Goal: Transaction & Acquisition: Purchase product/service

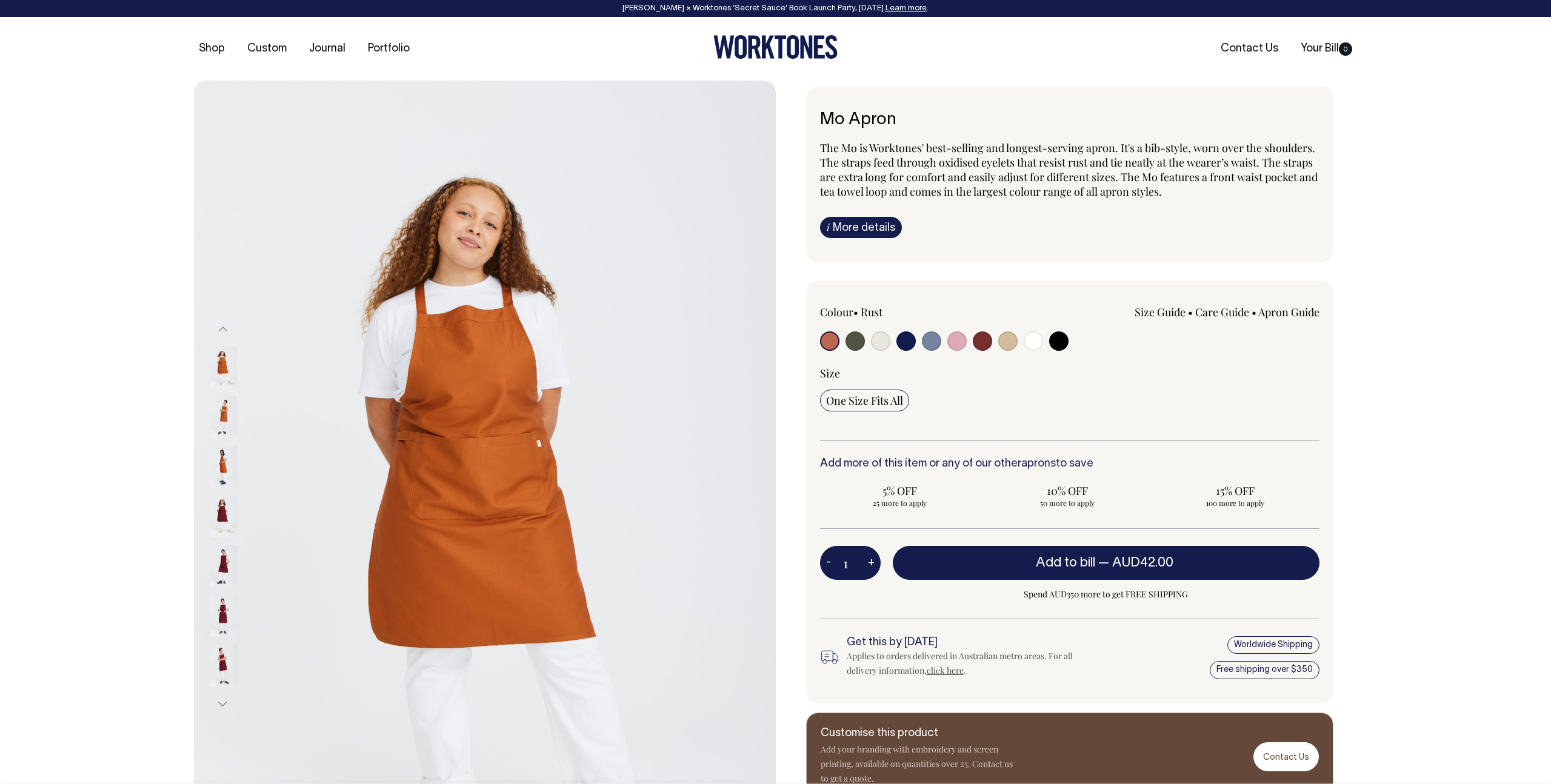
click at [851, 342] on input "radio" at bounding box center [855, 341] width 19 height 19
radio input "true"
select select "Olive"
click at [855, 343] on input "radio" at bounding box center [855, 341] width 19 height 19
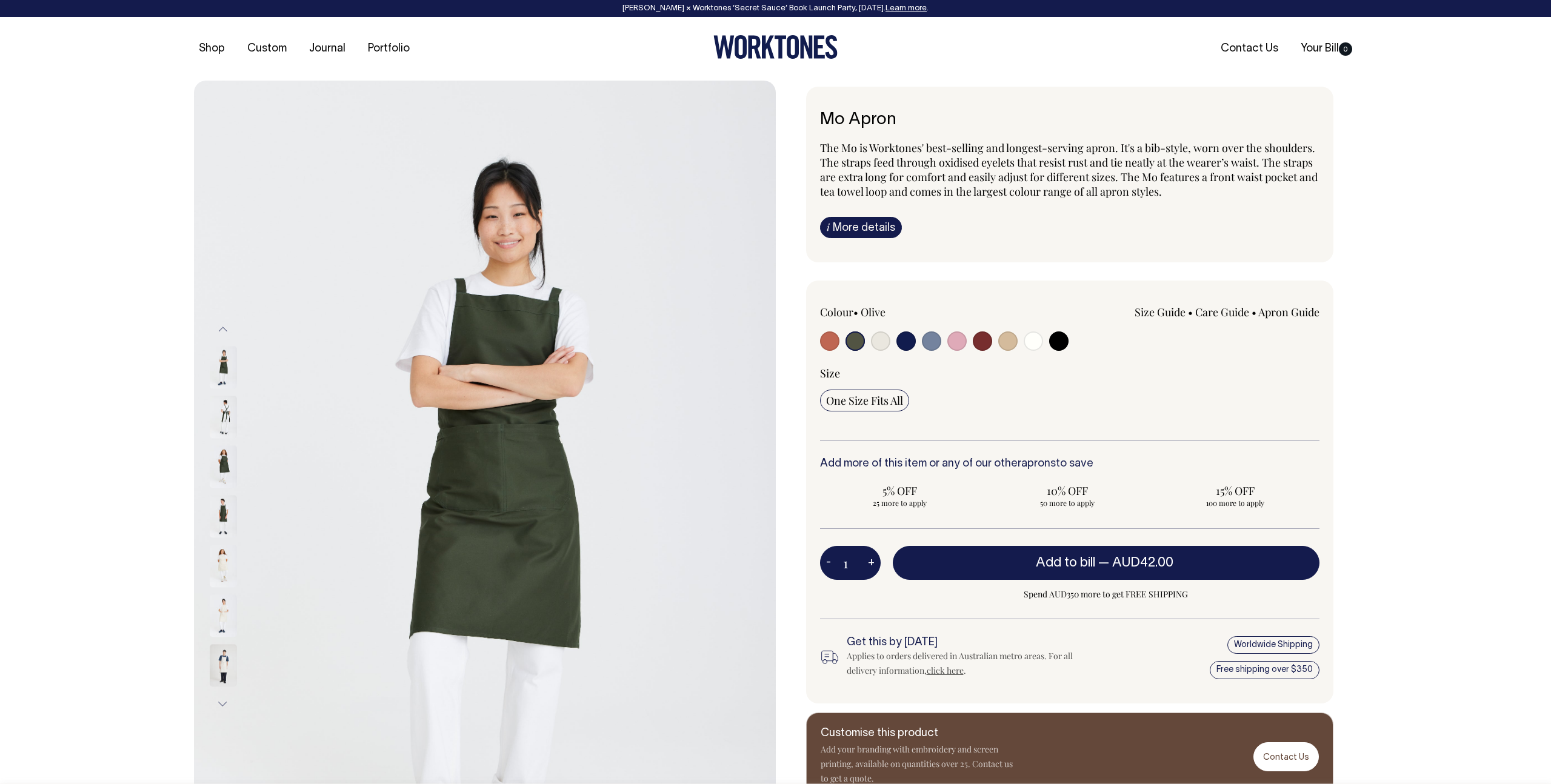
click at [865, 344] on div at bounding box center [920, 343] width 200 height 22
click at [865, 344] on div at bounding box center [920, 343] width 200 height 22
click at [860, 347] on input "radio" at bounding box center [855, 341] width 19 height 19
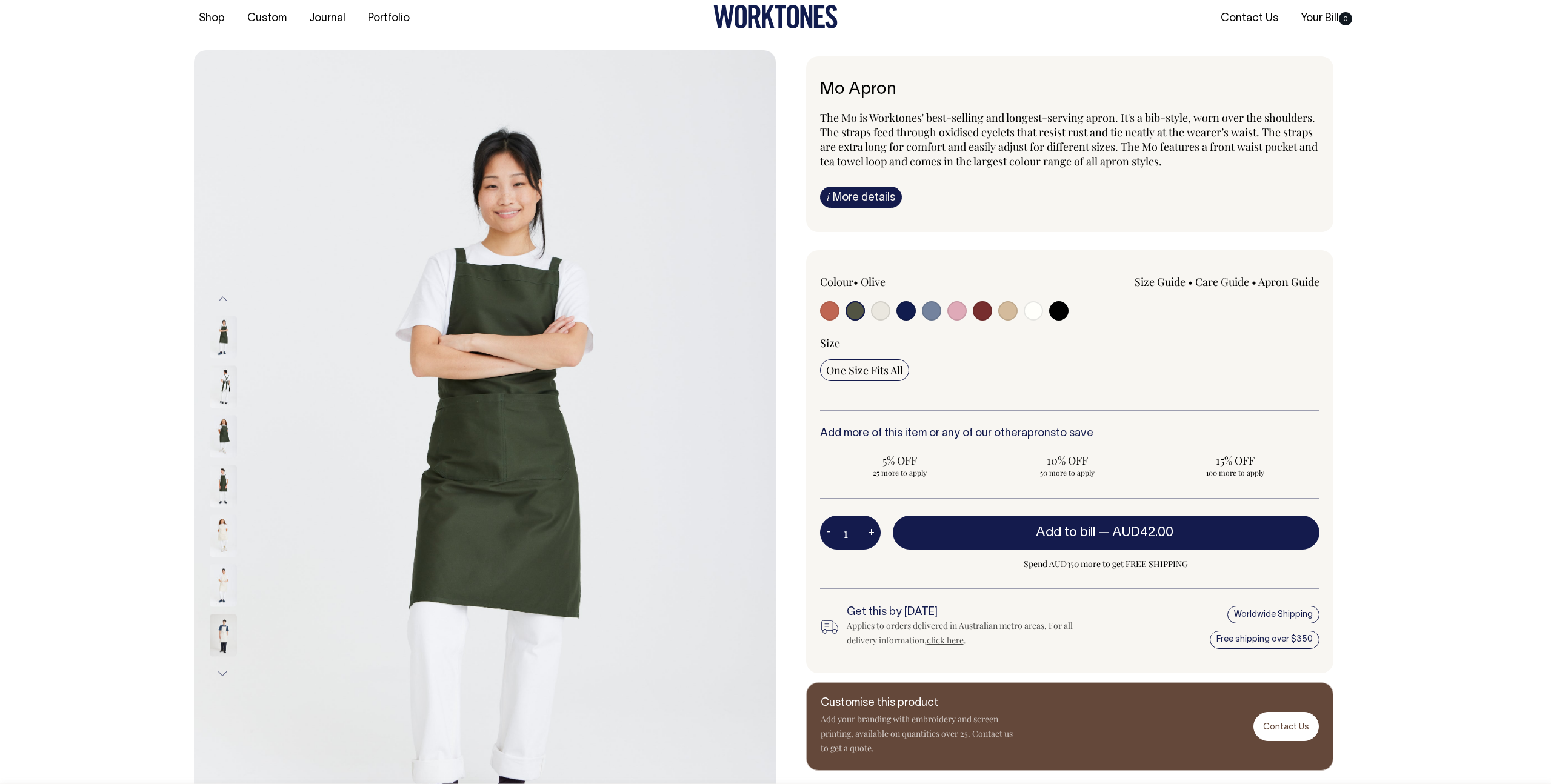
scroll to position [31, 0]
click at [869, 523] on button "+" at bounding box center [871, 532] width 19 height 24
type input "2"
click at [869, 524] on button "+" at bounding box center [871, 532] width 19 height 24
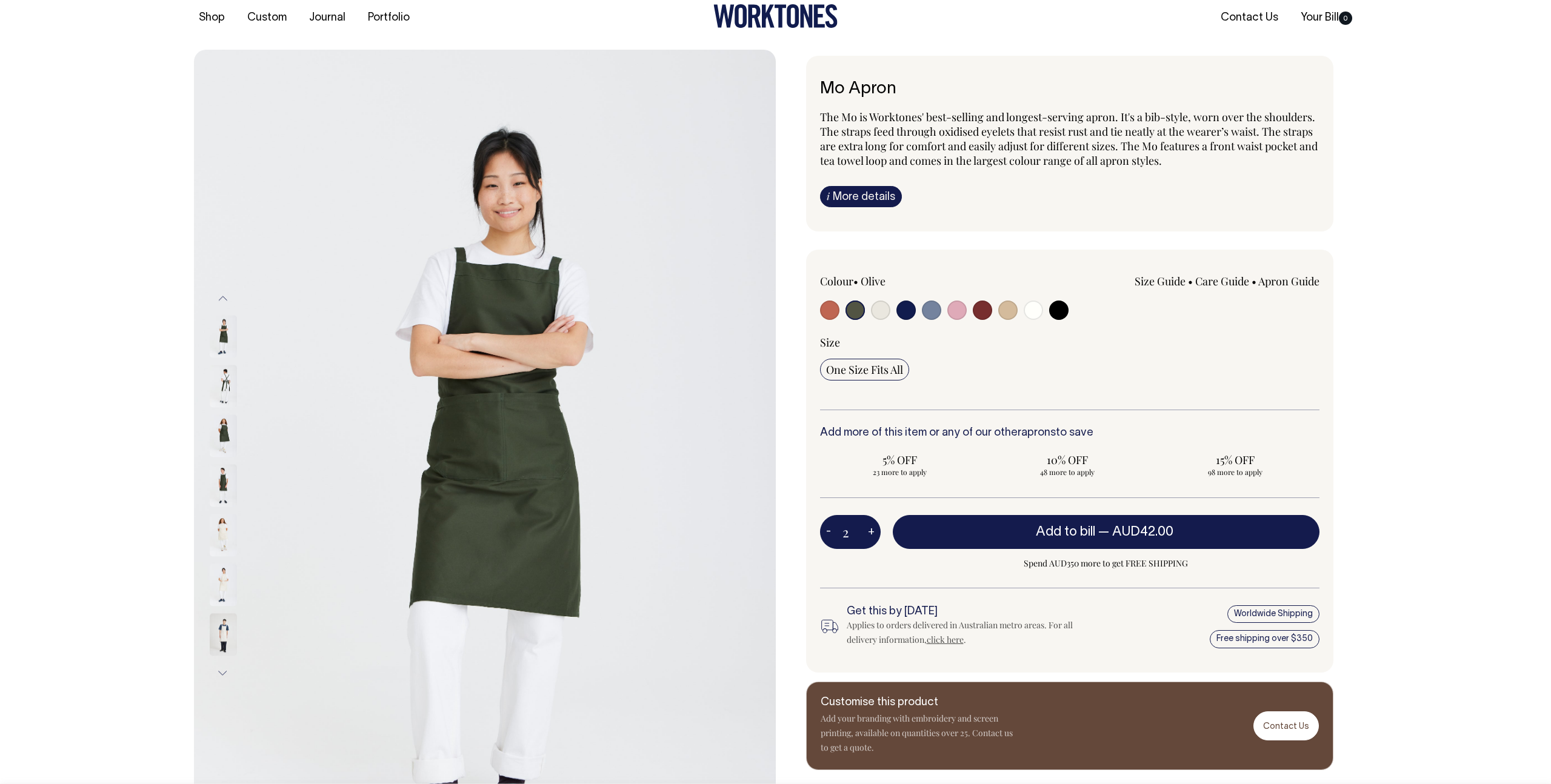
type input "3"
click at [868, 524] on button "+" at bounding box center [871, 532] width 19 height 24
type input "4"
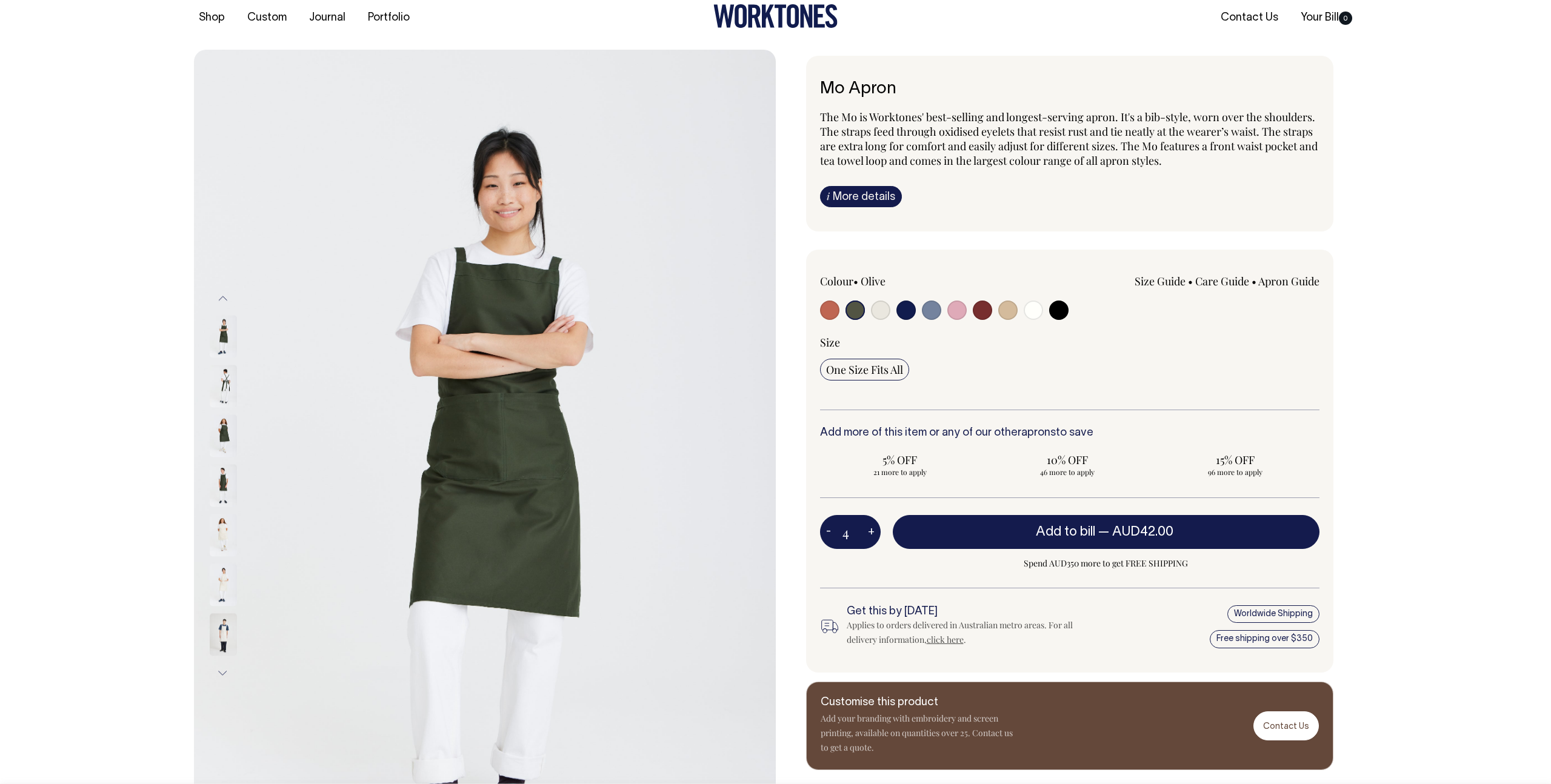
click at [867, 527] on button "+" at bounding box center [871, 532] width 19 height 24
type input "5"
click at [1352, 276] on div "Mo Apron The Mo is Worktones' best-selling and longest-serving apron. It's a bi…" at bounding box center [1066, 413] width 582 height 715
